Goal: Obtain resource: Download file/media

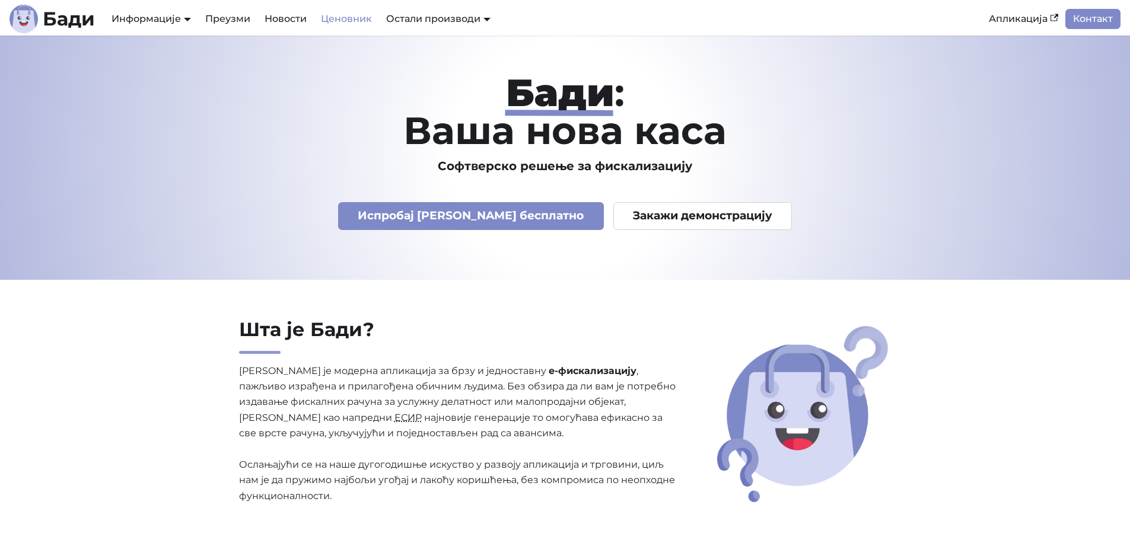
click at [330, 18] on link "Ценовник" at bounding box center [346, 19] width 65 height 20
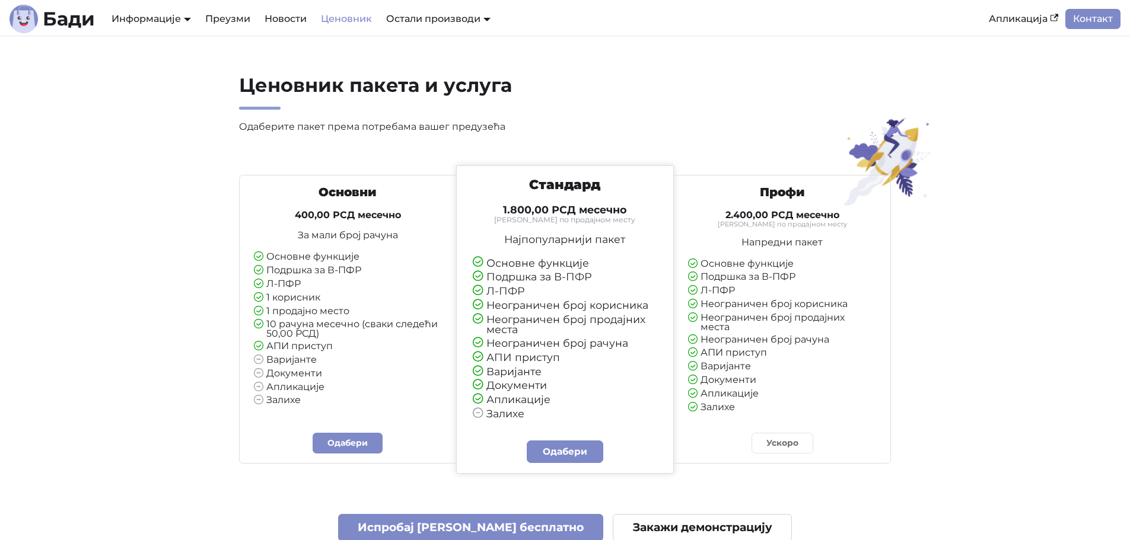
click at [136, 173] on section "Ценовник пакета и услуга Одаберите пакет према потребама вашег предузећа Основн…" at bounding box center [565, 451] width 1130 height 830
click at [223, 21] on link "Преузми" at bounding box center [227, 19] width 59 height 20
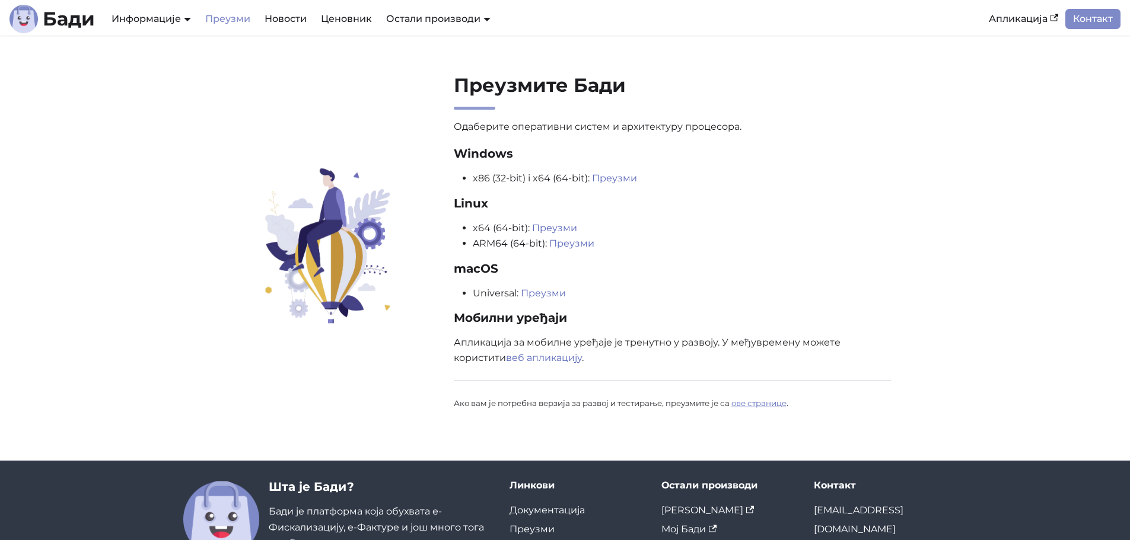
click at [778, 407] on link "ове странице" at bounding box center [758, 403] width 55 height 9
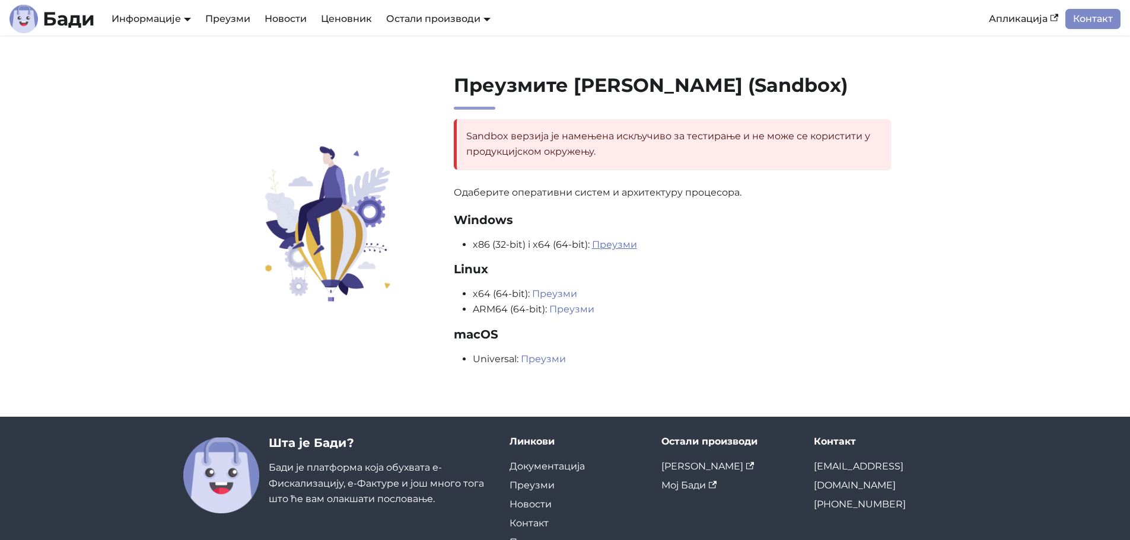
click at [603, 243] on link "Преузми" at bounding box center [614, 244] width 45 height 11
